Goal: Check status: Check status

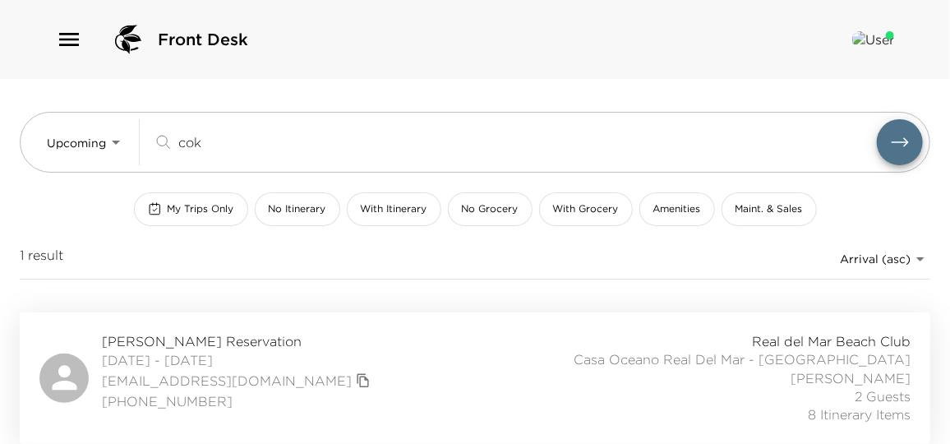
drag, startPoint x: 231, startPoint y: 146, endPoint x: 0, endPoint y: 150, distance: 231.1
click at [0, 150] on html "Front Desk Upcoming Upcoming cok ​ My Trips Only No Itinerary With Itinerary No…" at bounding box center [475, 222] width 950 height 444
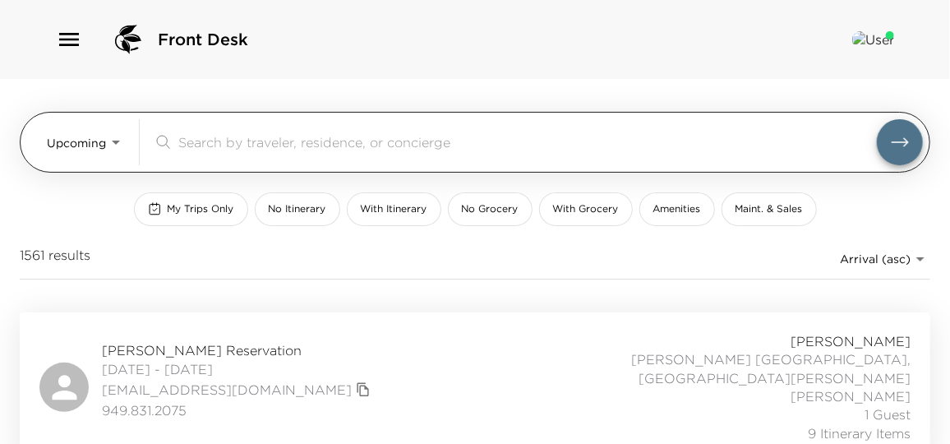
click at [86, 149] on body "Front Desk Upcoming Upcoming ​ My Trips Only No Itinerary With Itinerary No Gro…" at bounding box center [475, 222] width 950 height 444
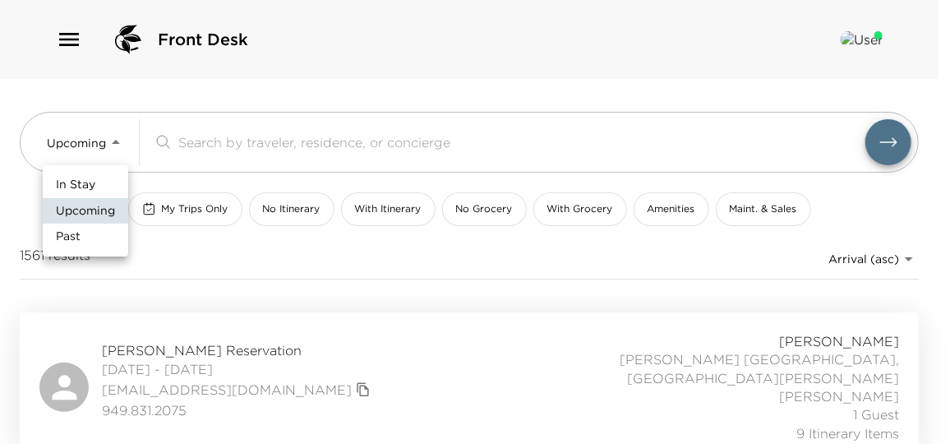
click at [102, 189] on li "In Stay" at bounding box center [86, 185] width 86 height 26
type input "In-Stay"
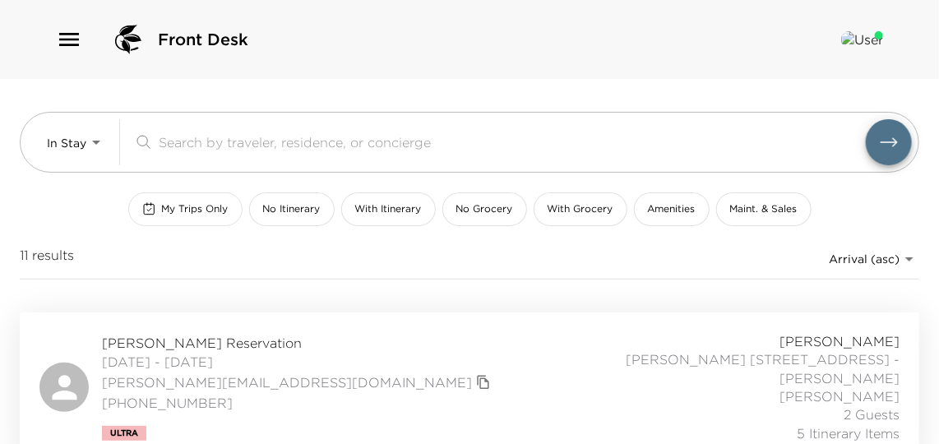
click at [183, 212] on span "My Trips Only" at bounding box center [195, 209] width 67 height 14
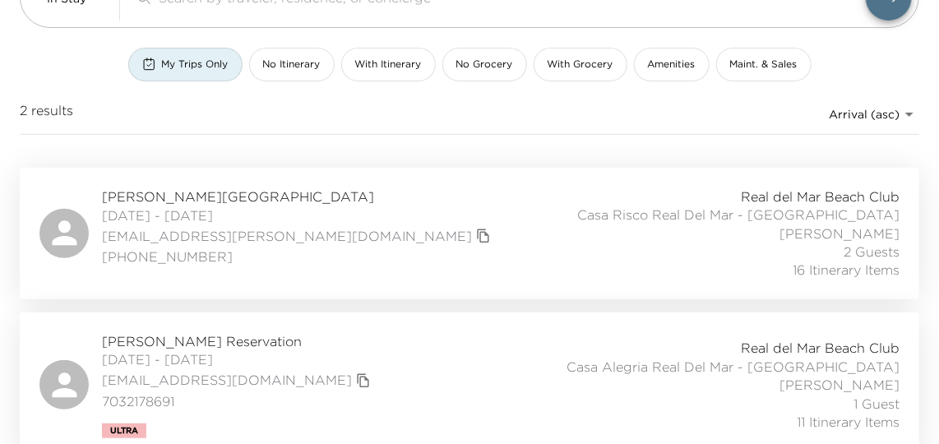
scroll to position [156, 0]
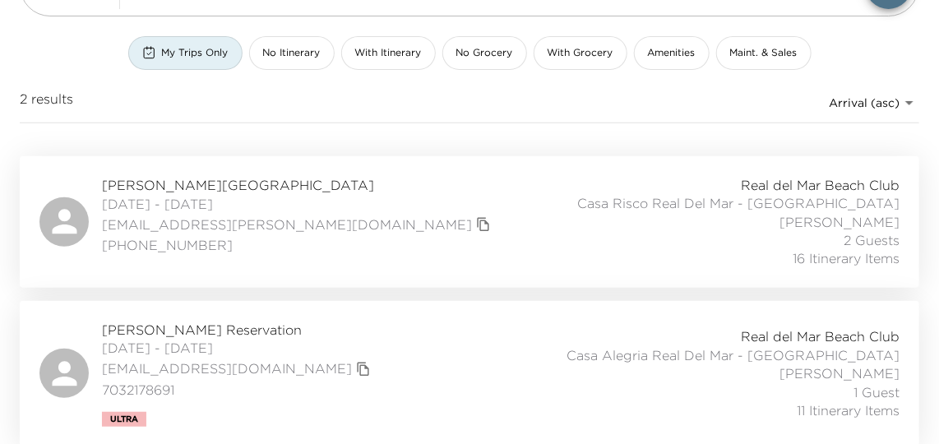
click at [391, 345] on div "Darrell Smith Reservation 09/30/2025 - 10/05/2025 klbsmith@icloud.com 703217869…" at bounding box center [469, 374] width 860 height 106
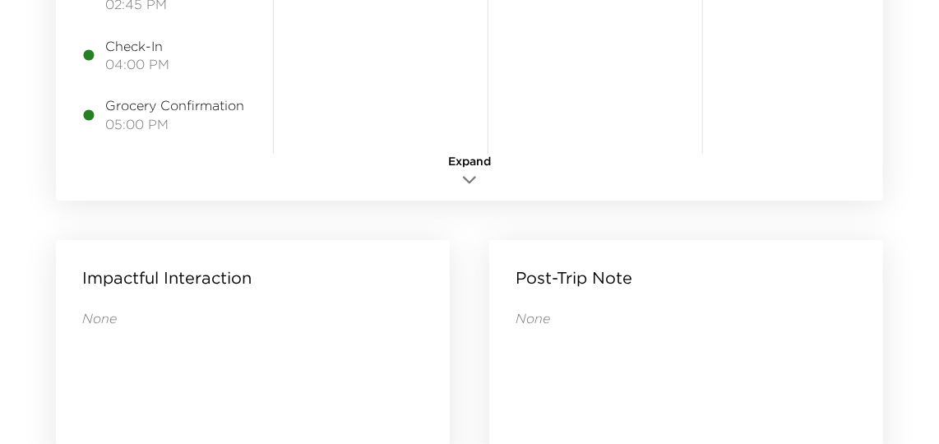
scroll to position [1859, 0]
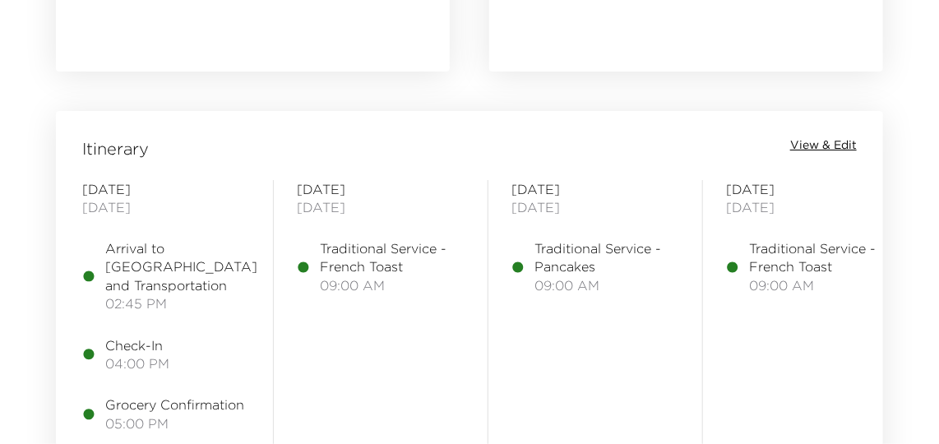
click at [820, 146] on span "View & Edit" at bounding box center [823, 145] width 67 height 16
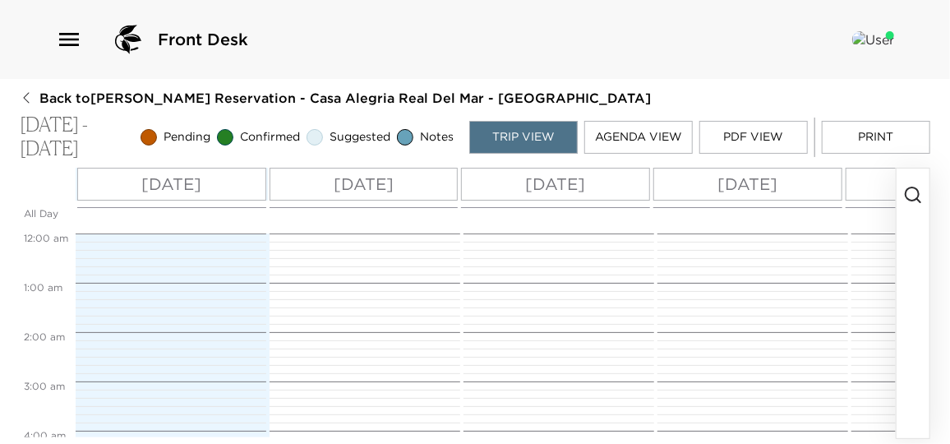
click at [887, 125] on button "Print" at bounding box center [876, 137] width 109 height 33
